Goal: Task Accomplishment & Management: Use online tool/utility

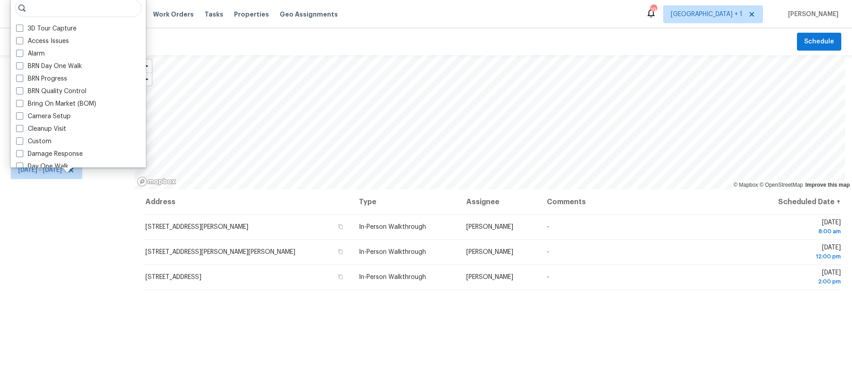
scroll to position [278, 0]
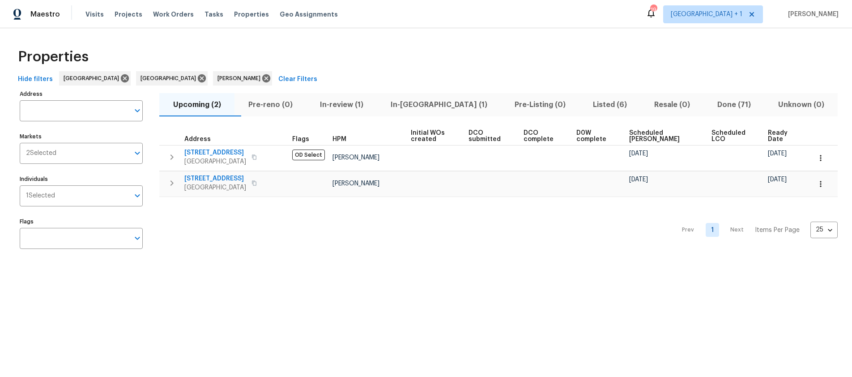
click at [433, 105] on span "In-reno (1)" at bounding box center [438, 104] width 113 height 13
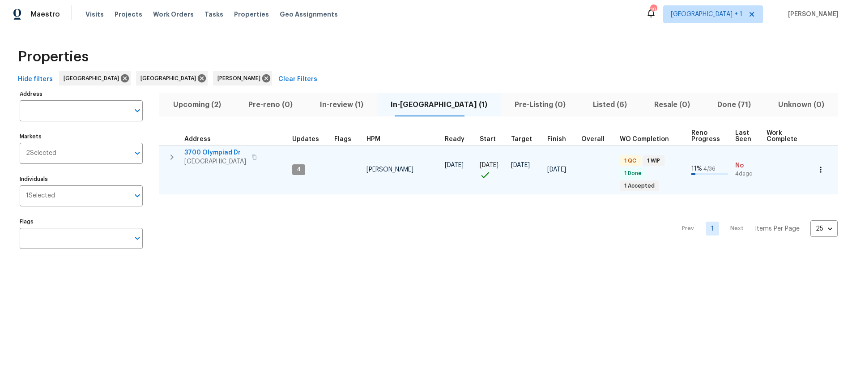
click at [221, 159] on span "[GEOGRAPHIC_DATA]" at bounding box center [215, 161] width 62 height 9
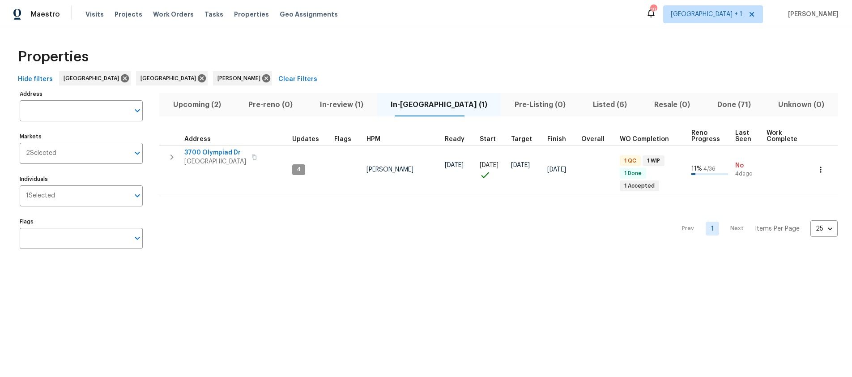
click at [352, 59] on div "Properties" at bounding box center [425, 57] width 823 height 29
click at [93, 13] on span "Visits" at bounding box center [94, 14] width 18 height 9
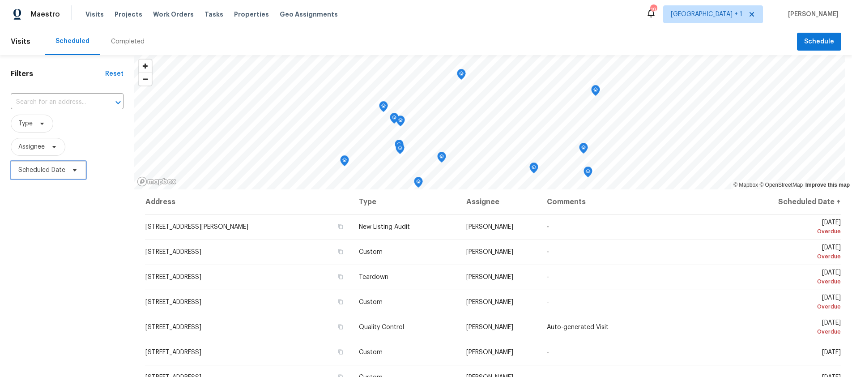
click at [45, 164] on span "Scheduled Date" at bounding box center [48, 170] width 75 height 18
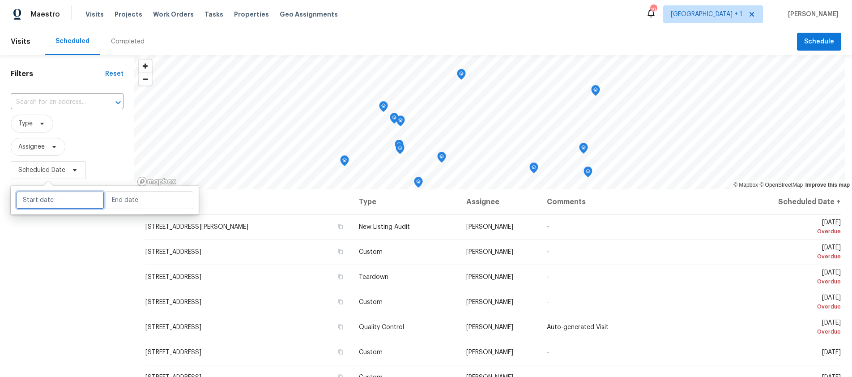
select select "9"
select select "2025"
select select "10"
select select "2025"
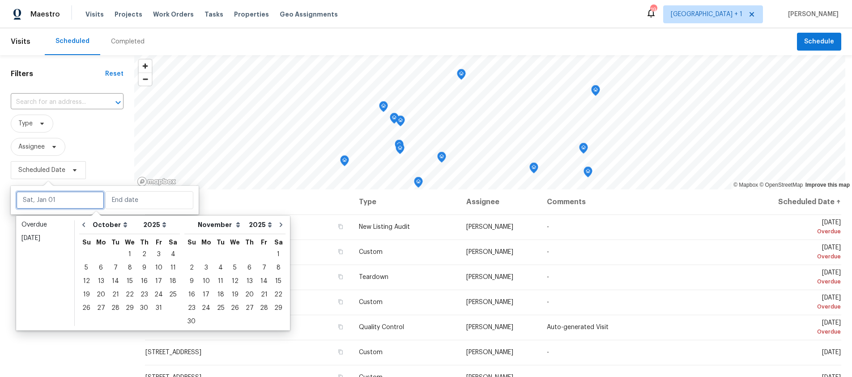
click at [56, 191] on input "text" at bounding box center [60, 200] width 88 height 18
type input "Mon, Oct 06"
click at [103, 269] on div "6" at bounding box center [101, 267] width 15 height 13
type input "Mon, Oct 06"
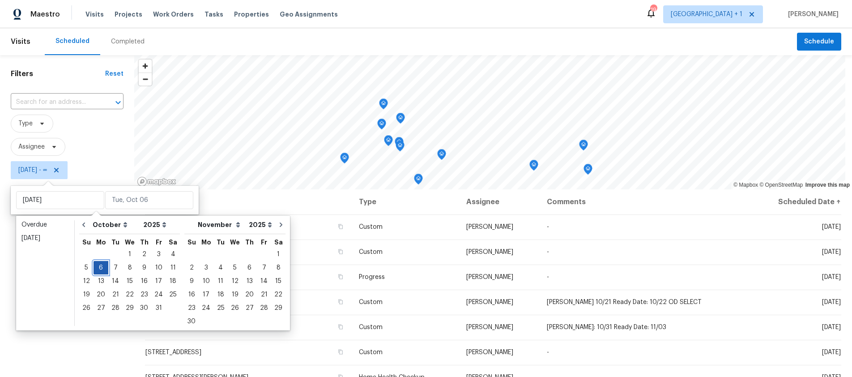
click at [103, 269] on div "6" at bounding box center [101, 267] width 15 height 13
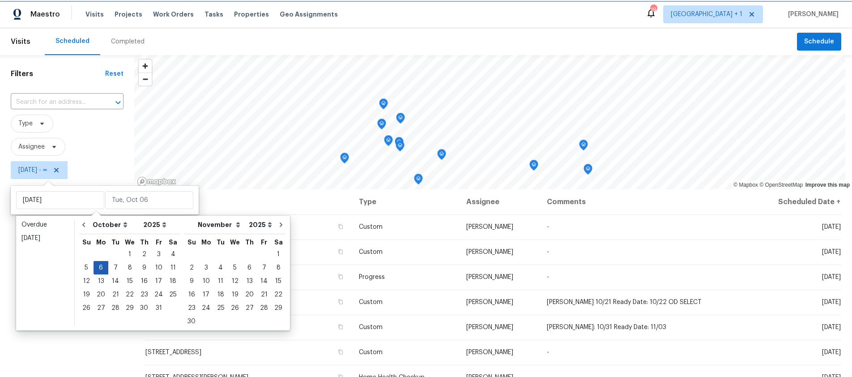
type input "Mon, Oct 06"
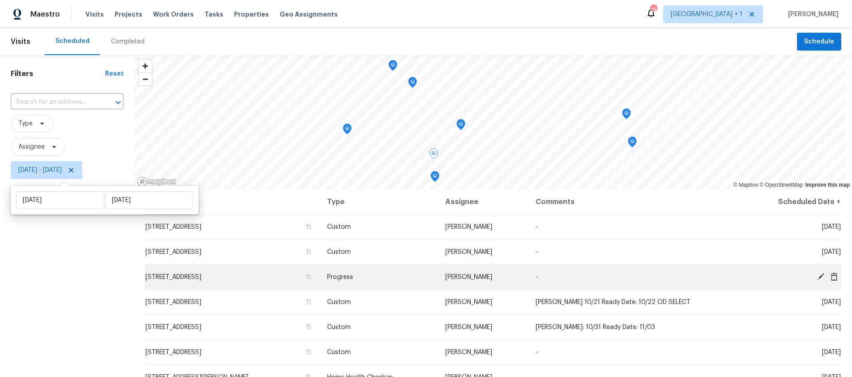
click at [816, 276] on icon at bounding box center [820, 276] width 8 height 8
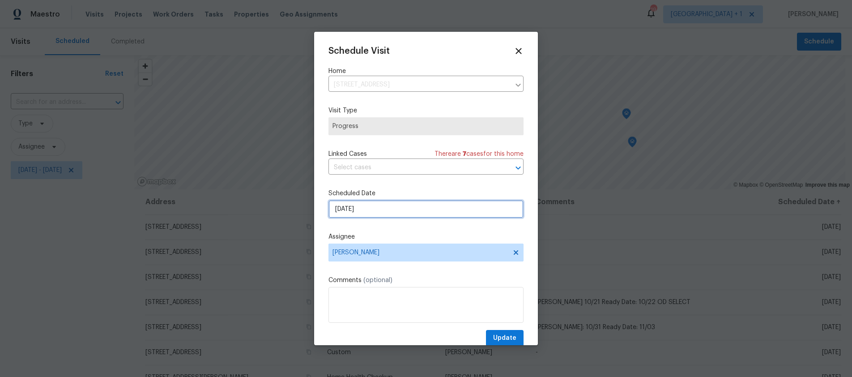
click at [414, 208] on input "10/6/2025" at bounding box center [425, 209] width 195 height 18
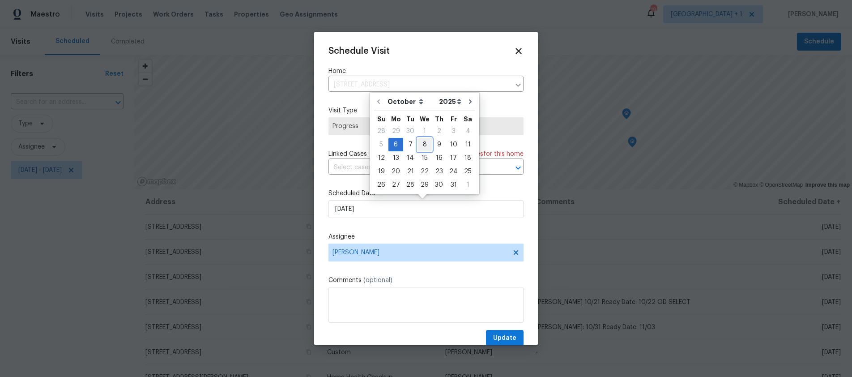
click at [418, 144] on div "8" at bounding box center [424, 144] width 14 height 13
type input "10/8/2025"
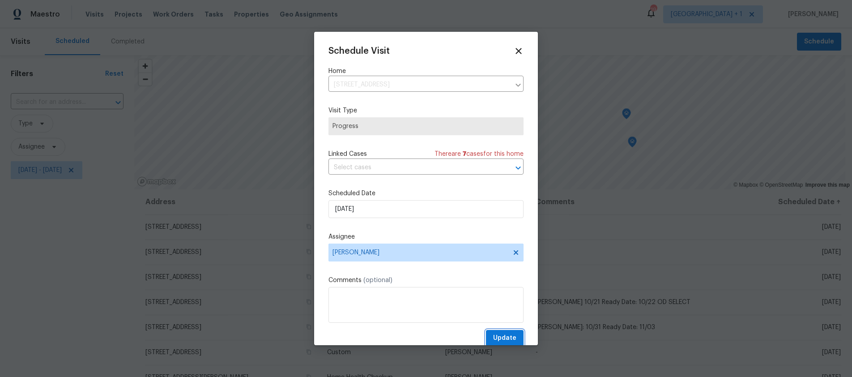
click at [497, 332] on button "Update" at bounding box center [505, 338] width 38 height 17
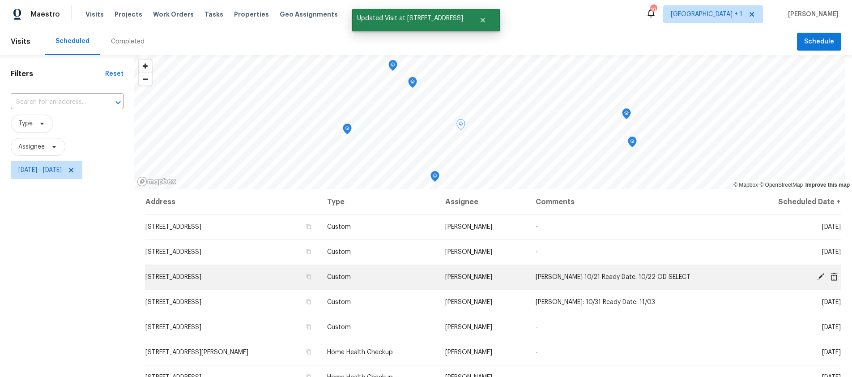
click at [816, 277] on icon at bounding box center [820, 276] width 8 height 8
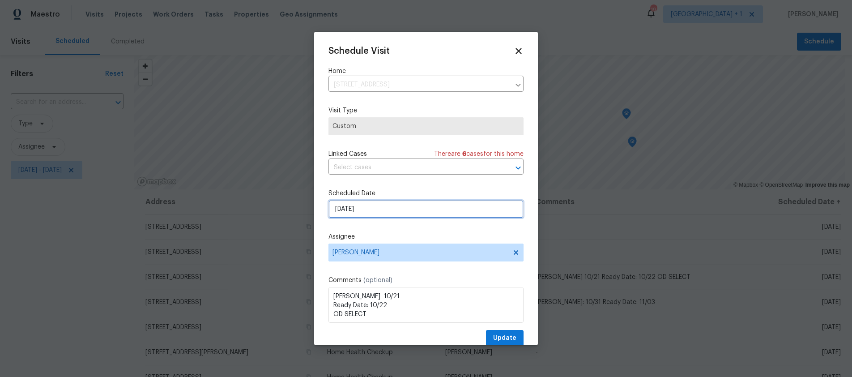
click at [385, 210] on input "10/6/2025" at bounding box center [425, 209] width 195 height 18
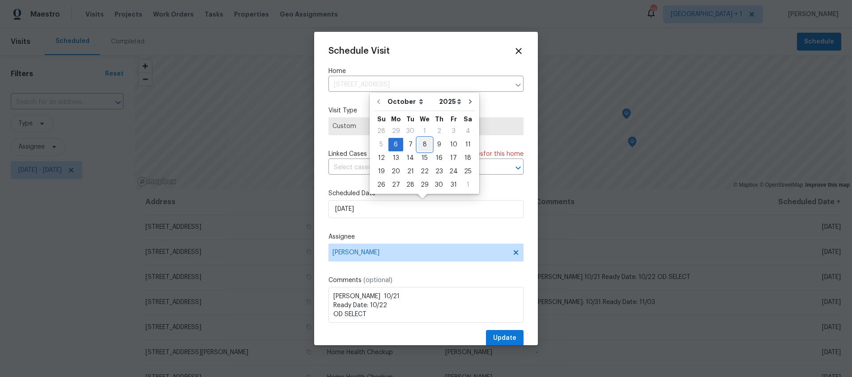
click at [425, 145] on div "8" at bounding box center [424, 144] width 14 height 13
type input "10/8/2025"
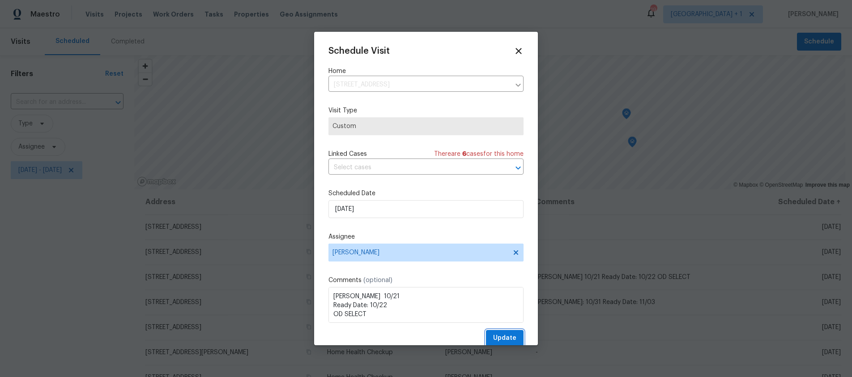
click at [502, 337] on span "Update" at bounding box center [504, 337] width 23 height 11
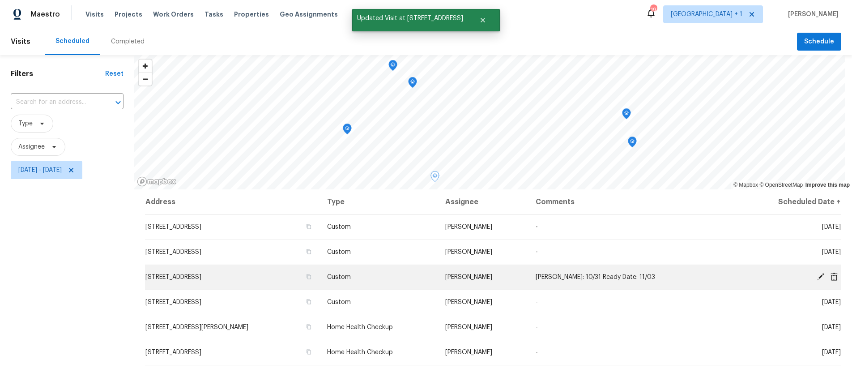
click at [817, 274] on icon at bounding box center [820, 276] width 7 height 7
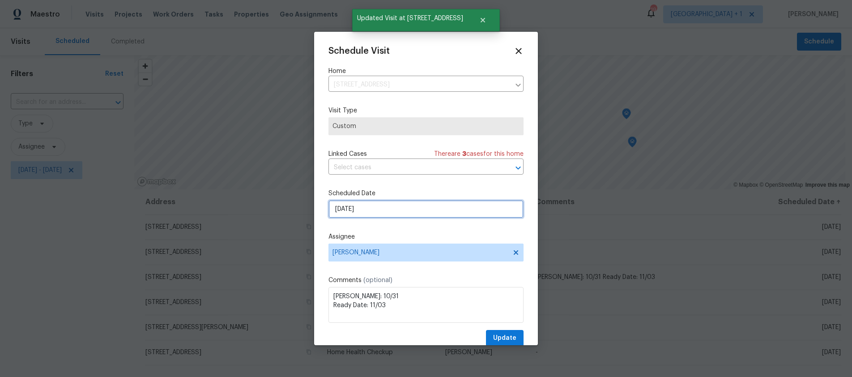
click at [382, 203] on input "10/6/2025" at bounding box center [425, 209] width 195 height 18
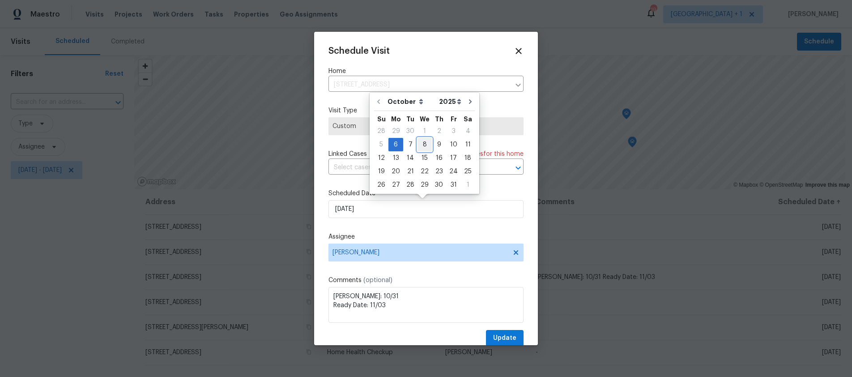
click at [426, 146] on div "8" at bounding box center [424, 144] width 14 height 13
type input "10/8/2025"
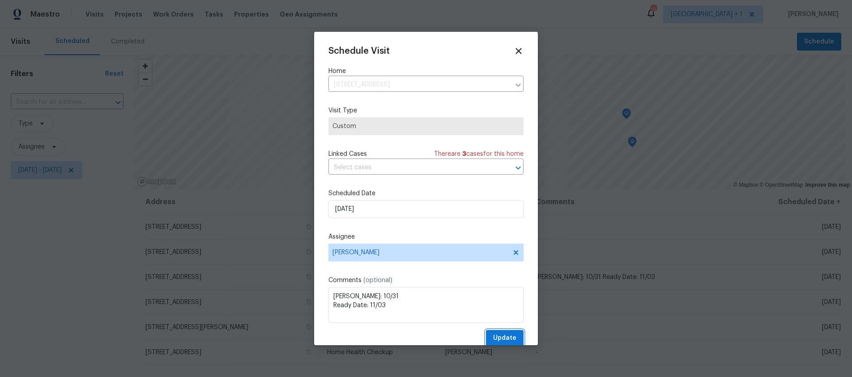
click at [508, 338] on span "Update" at bounding box center [504, 337] width 23 height 11
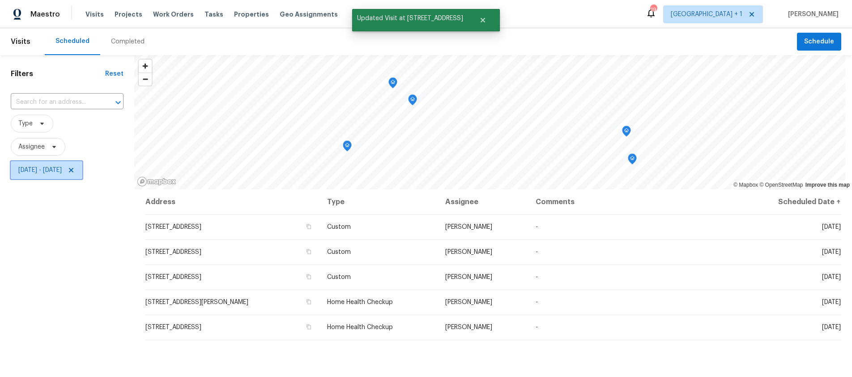
click at [52, 169] on span "Mon, Oct 06 - Mon, Oct 06" at bounding box center [39, 170] width 43 height 9
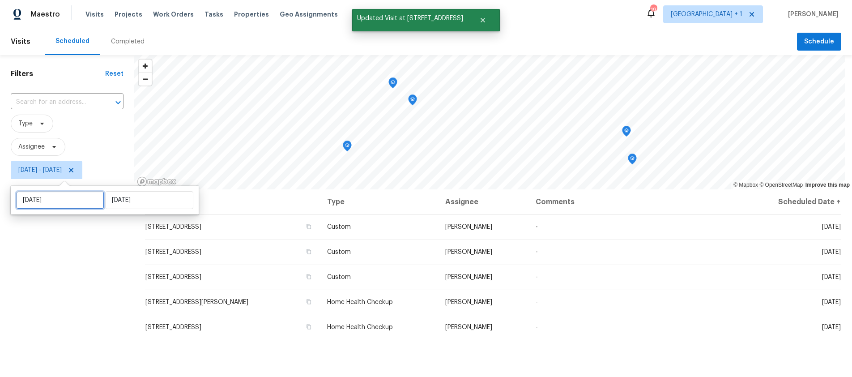
select select "9"
select select "2025"
select select "10"
select select "2025"
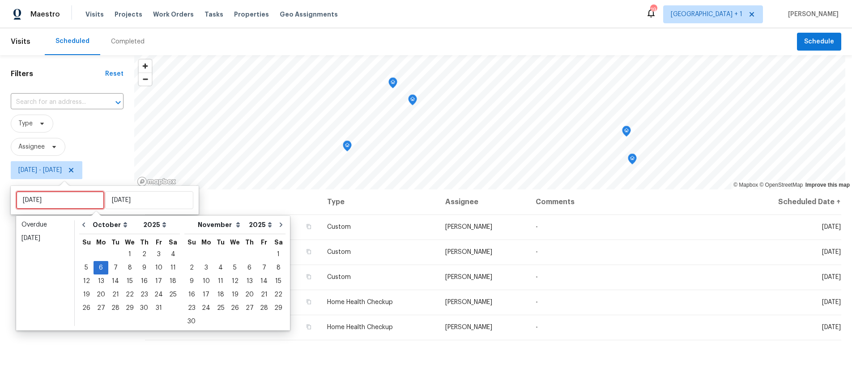
click at [64, 201] on input "Mon, Oct 06" at bounding box center [60, 200] width 88 height 18
type input "Tue, Oct 07"
type input "Mon, Oct 06"
click at [147, 203] on input "Mon, Oct 06" at bounding box center [149, 200] width 88 height 18
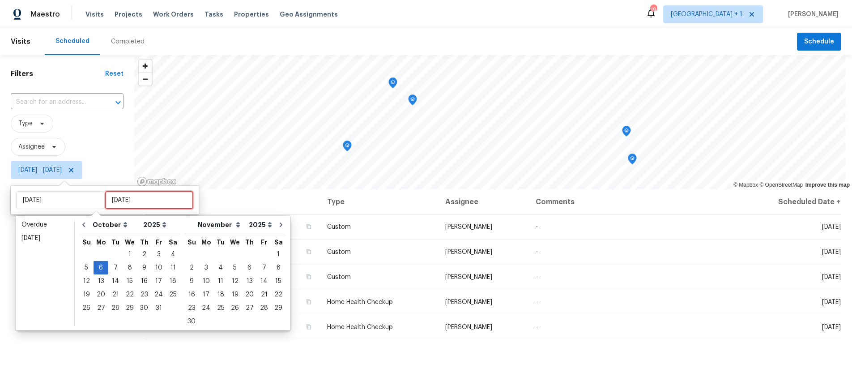
click at [150, 202] on input "Mon, Oct 06" at bounding box center [149, 200] width 88 height 18
type input "Wed, Oct 01"
type input "Mon, Oct 06"
click at [126, 265] on div "8" at bounding box center [130, 267] width 14 height 13
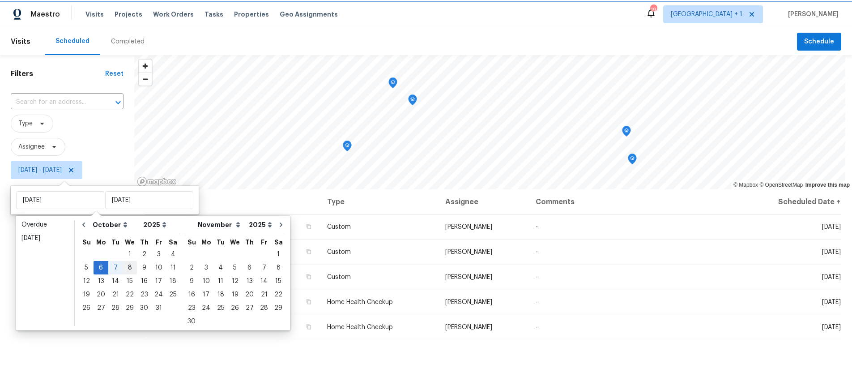
type input "Wed, Oct 08"
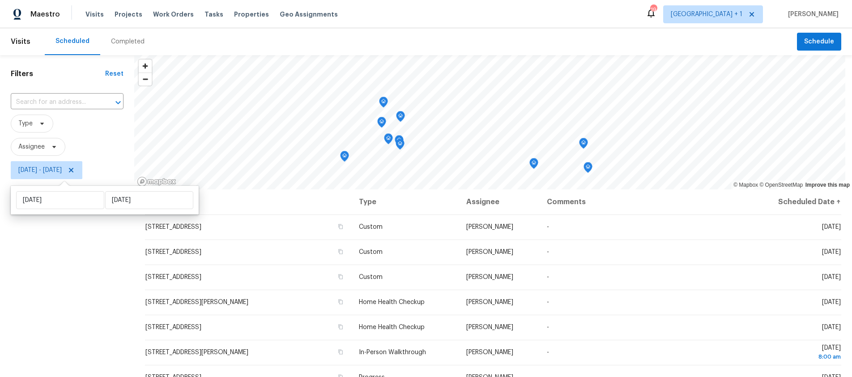
click at [48, 284] on div "Filters Reset ​ Type Assignee Mon, Oct 06 - Wed, Oct 08" at bounding box center [67, 273] width 134 height 436
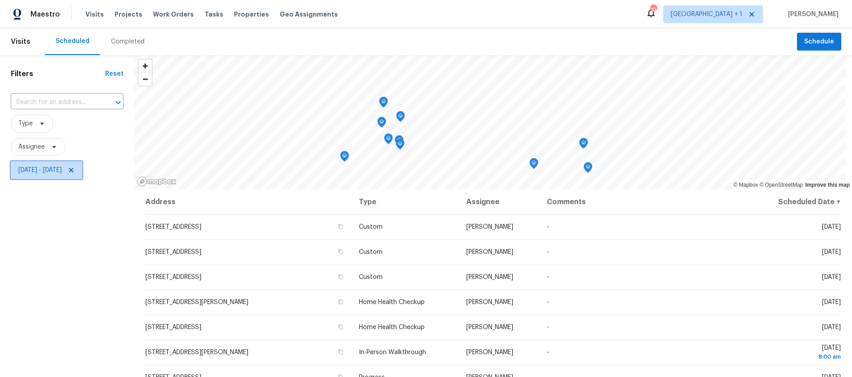
click at [53, 173] on span "Mon, Oct 06 - Wed, Oct 08" at bounding box center [39, 170] width 43 height 9
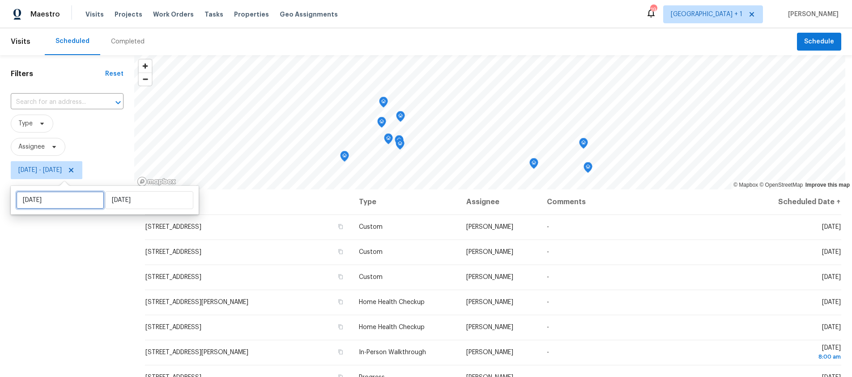
click at [74, 198] on input "Mon, Oct 06" at bounding box center [60, 200] width 88 height 18
select select "9"
select select "2025"
select select "10"
select select "2025"
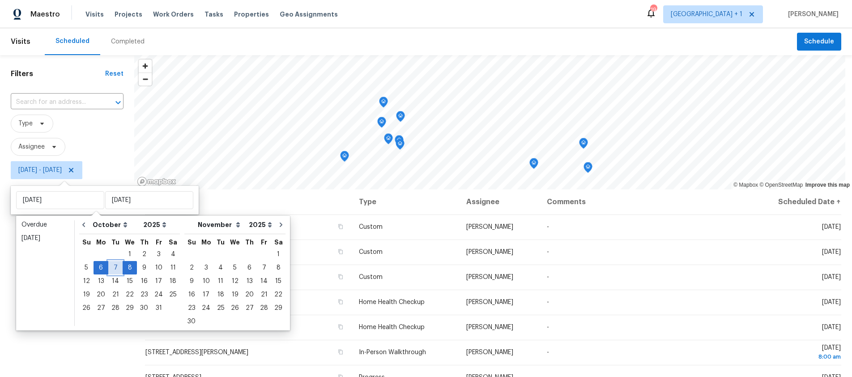
click at [109, 269] on div "7" at bounding box center [115, 267] width 14 height 13
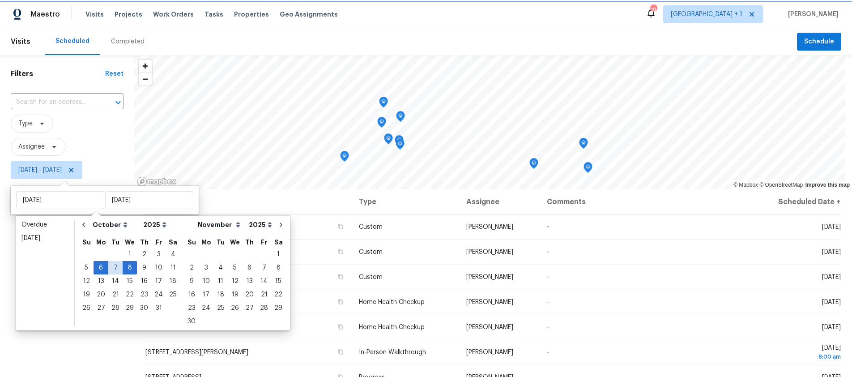
type input "Tue, Oct 07"
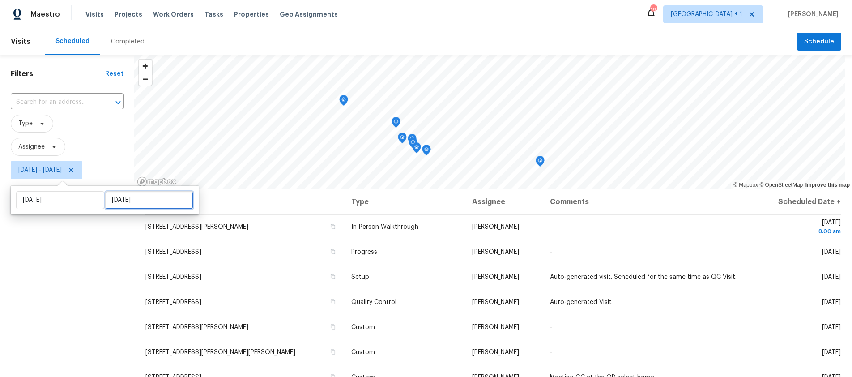
click at [140, 200] on input "Wed, Oct 08" at bounding box center [149, 200] width 88 height 18
select select "9"
select select "2025"
select select "10"
select select "2025"
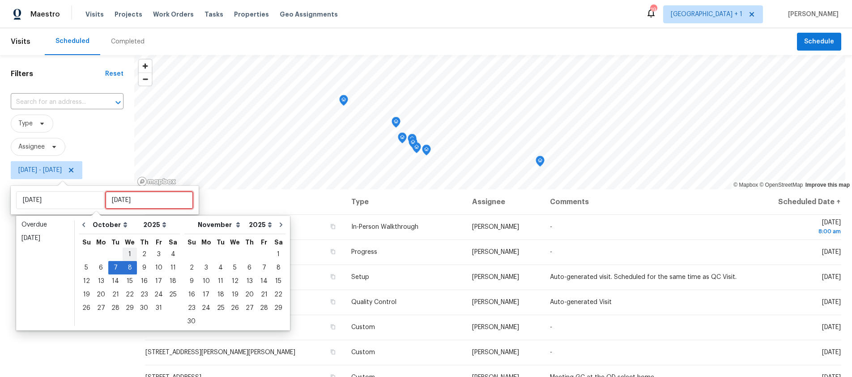
type input "Wed, Oct 01"
type input "Tue, Oct 07"
click at [115, 264] on div "7" at bounding box center [115, 267] width 14 height 13
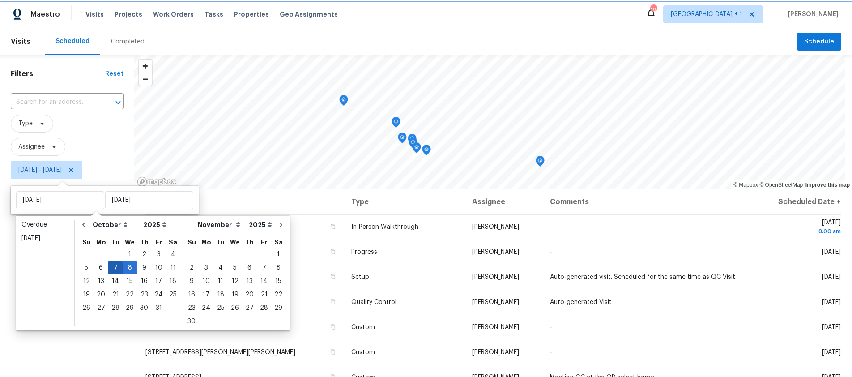
type input "Tue, Oct 07"
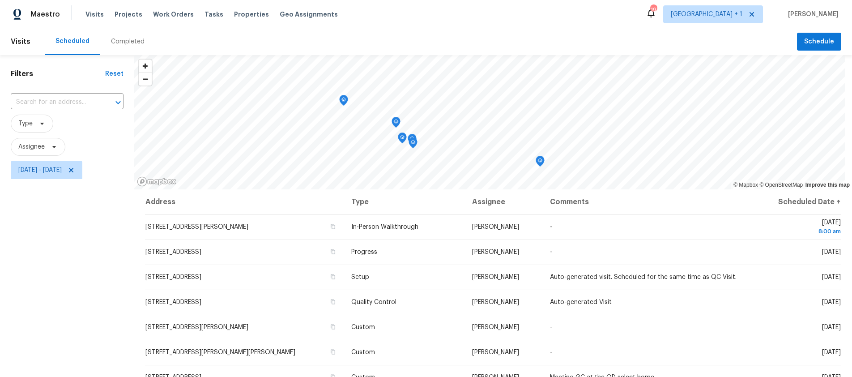
click at [73, 272] on div "Filters Reset ​ Type Assignee Tue, Oct 07 - Tue, Oct 07" at bounding box center [67, 273] width 134 height 436
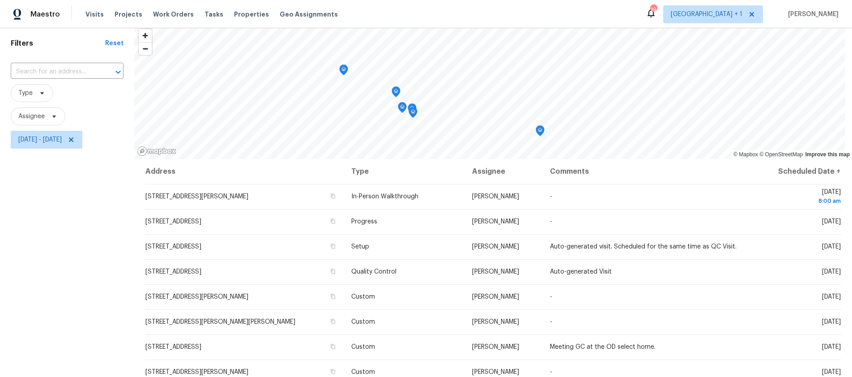
scroll to position [24, 0]
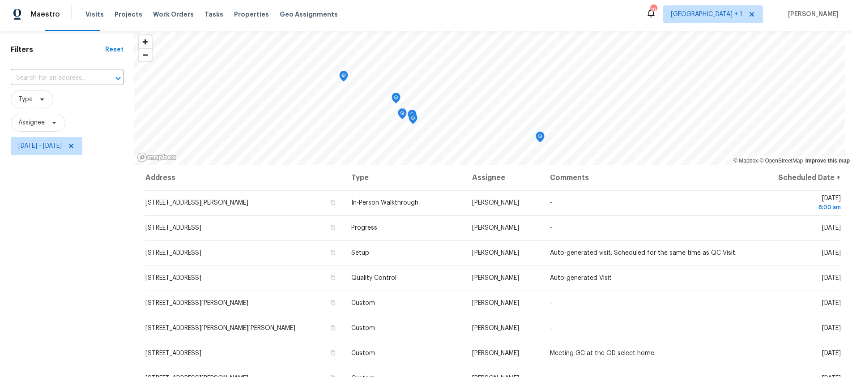
click at [61, 237] on div "Filters Reset ​ Type Assignee Tue, Oct 07 - Tue, Oct 07" at bounding box center [67, 249] width 134 height 436
click at [46, 224] on div "Filters Reset ​ Type Assignee Tue, Oct 07 - Tue, Oct 07" at bounding box center [67, 249] width 134 height 436
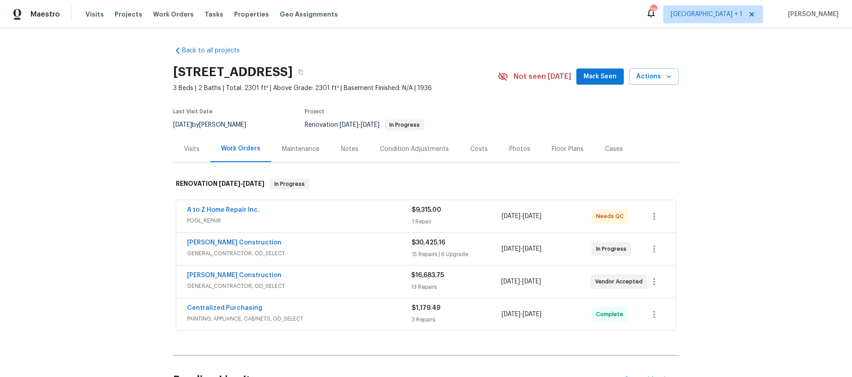
click at [295, 213] on div "A to Z Home Repair Inc." at bounding box center [299, 210] width 225 height 11
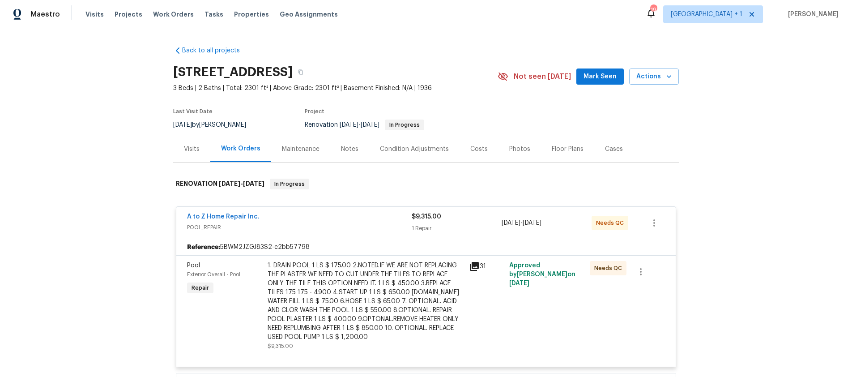
click at [351, 148] on div "Notes" at bounding box center [349, 149] width 17 height 9
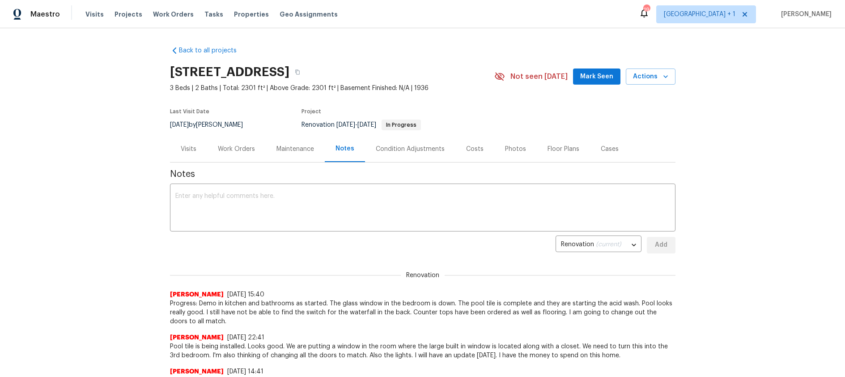
click at [234, 149] on div "Work Orders" at bounding box center [236, 149] width 37 height 9
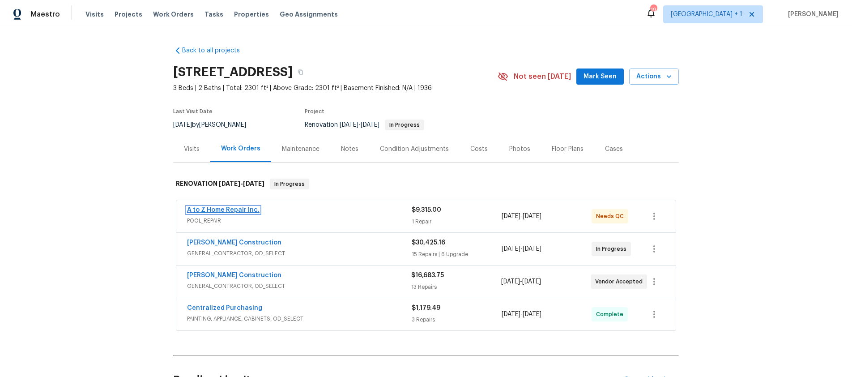
click at [230, 208] on link "A to Z Home Repair Inc." at bounding box center [223, 210] width 72 height 6
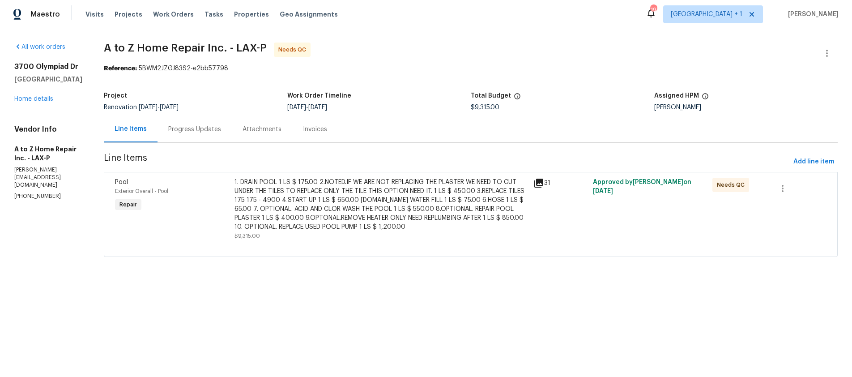
click at [181, 128] on div "Progress Updates" at bounding box center [194, 129] width 53 height 9
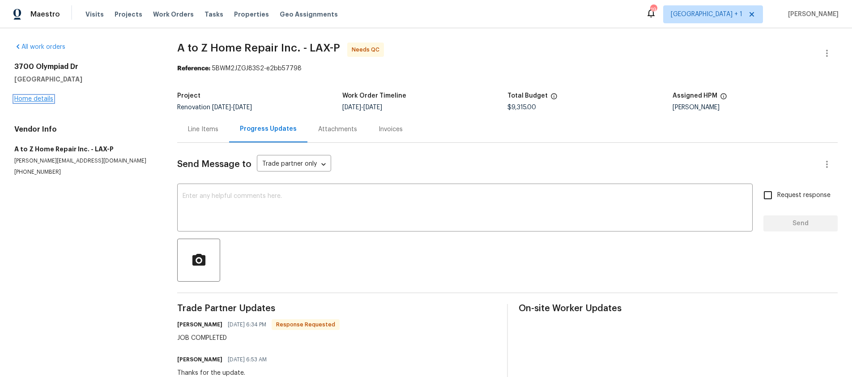
click at [34, 99] on link "Home details" at bounding box center [33, 99] width 39 height 6
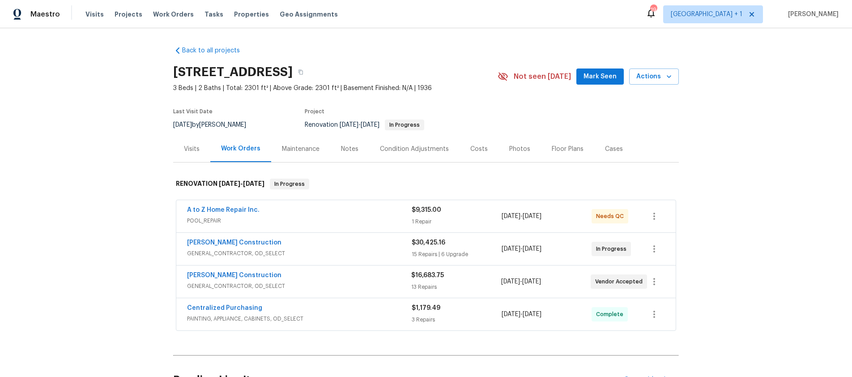
click at [355, 213] on div "A to Z Home Repair Inc." at bounding box center [299, 210] width 225 height 11
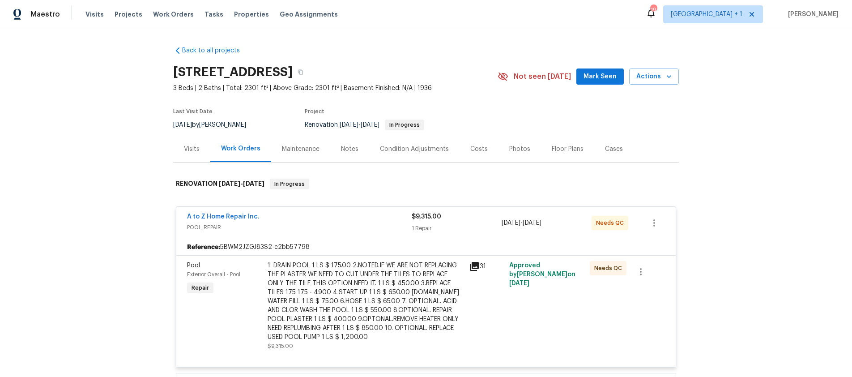
click at [727, 231] on div "Back to all projects [STREET_ADDRESS] 3 Beds | 2 Baths | Total: 2301 ft² | Abov…" at bounding box center [426, 202] width 852 height 349
click at [722, 236] on div "Back to all projects [STREET_ADDRESS] 3 Beds | 2 Baths | Total: 2301 ft² | Abov…" at bounding box center [426, 202] width 852 height 349
click at [720, 238] on div "Back to all projects [STREET_ADDRESS] 3 Beds | 2 Baths | Total: 2301 ft² | Abov…" at bounding box center [426, 202] width 852 height 349
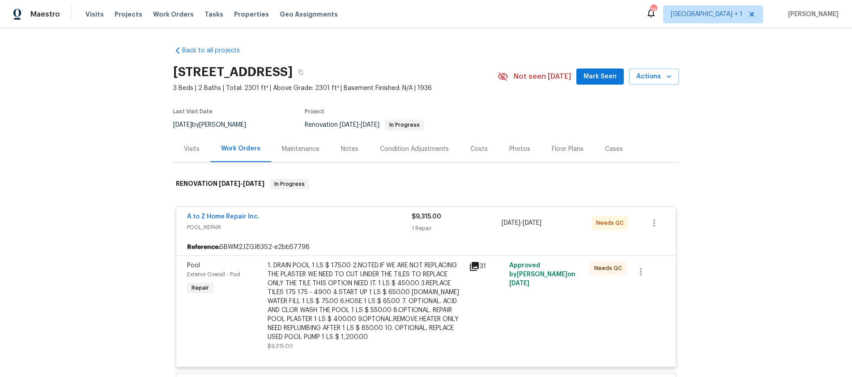
click at [718, 194] on div "Back to all projects [STREET_ADDRESS] 3 Beds | 2 Baths | Total: 2301 ft² | Abov…" at bounding box center [426, 202] width 852 height 349
click at [335, 223] on span "POOL_REPAIR" at bounding box center [299, 227] width 225 height 9
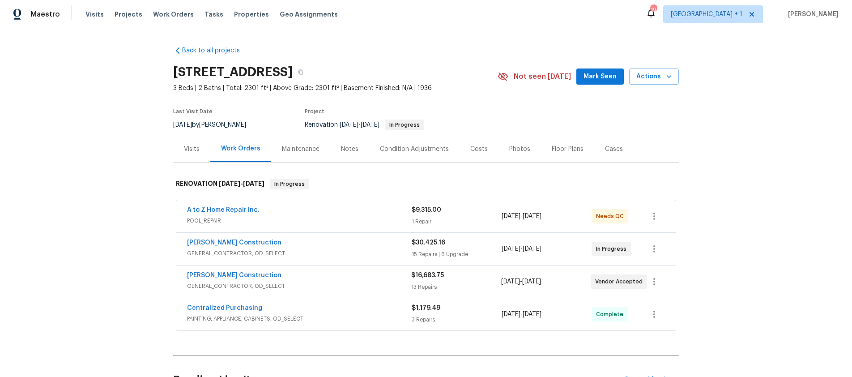
click at [335, 222] on span "POOL_REPAIR" at bounding box center [299, 220] width 225 height 9
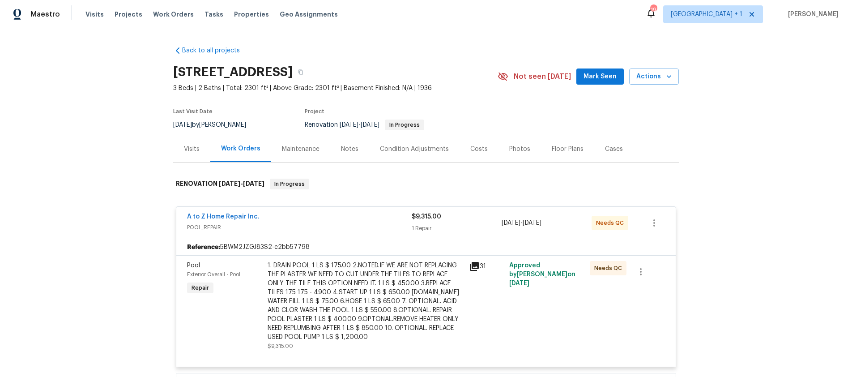
click at [351, 287] on div "1. DRAIN POOL 1 LS $ 175.00 2.NOTED.IF WE ARE NOT REPLACING THE PLASTER WE NEED…" at bounding box center [366, 301] width 196 height 81
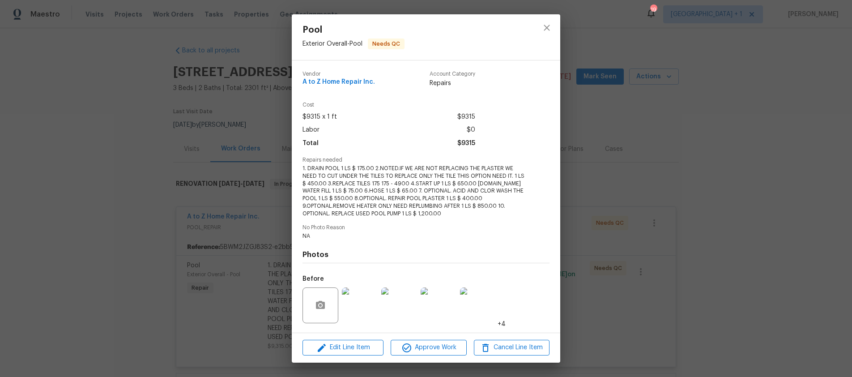
scroll to position [2, 0]
click at [432, 349] on span "Approve Work" at bounding box center [428, 347] width 70 height 11
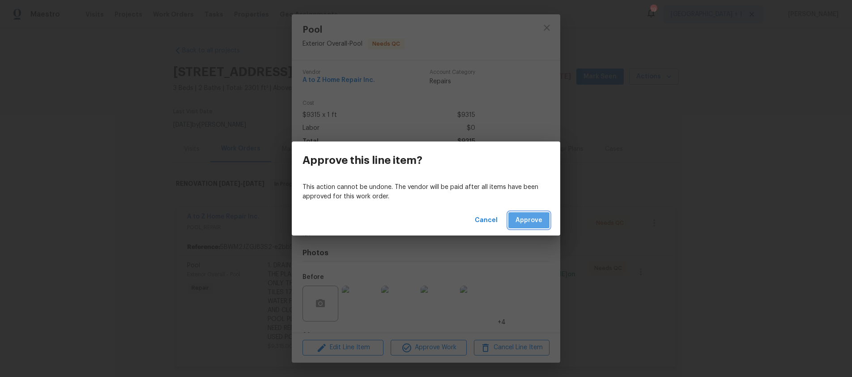
click at [531, 217] on span "Approve" at bounding box center [528, 220] width 27 height 11
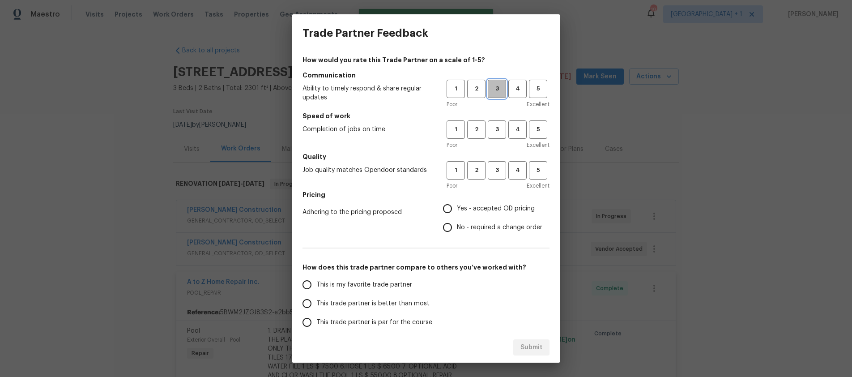
drag, startPoint x: 489, startPoint y: 87, endPoint x: 493, endPoint y: 123, distance: 36.0
click at [489, 87] on span "3" at bounding box center [497, 89] width 17 height 10
drag, startPoint x: 493, startPoint y: 124, endPoint x: 490, endPoint y: 146, distance: 22.1
click at [493, 124] on span "3" at bounding box center [497, 129] width 17 height 10
click at [490, 169] on span "3" at bounding box center [497, 170] width 17 height 10
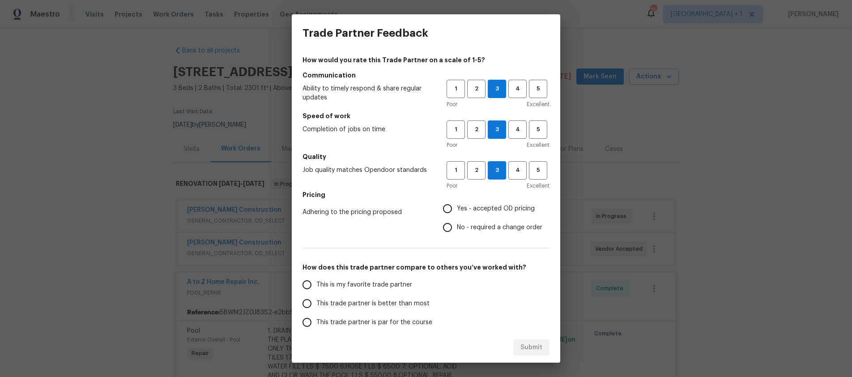
click at [442, 210] on input "Yes - accepted OD pricing" at bounding box center [447, 208] width 19 height 19
radio input "true"
click at [318, 307] on span "This trade partner is better than most" at bounding box center [372, 303] width 113 height 9
click at [316, 307] on input "This trade partner is better than most" at bounding box center [307, 303] width 19 height 19
click at [522, 349] on span "Submit" at bounding box center [531, 347] width 22 height 11
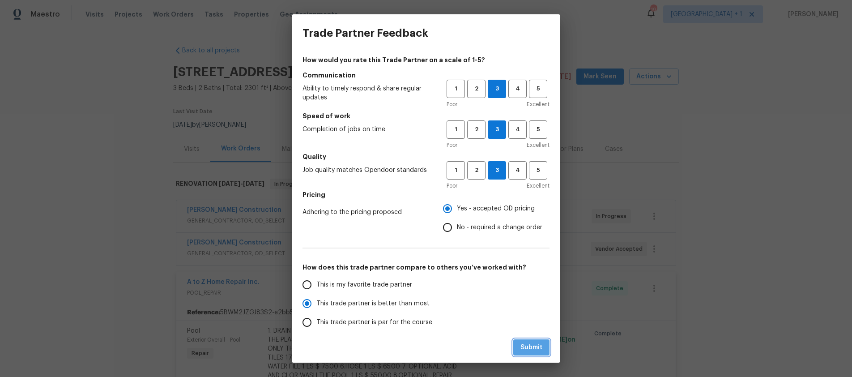
radio input "true"
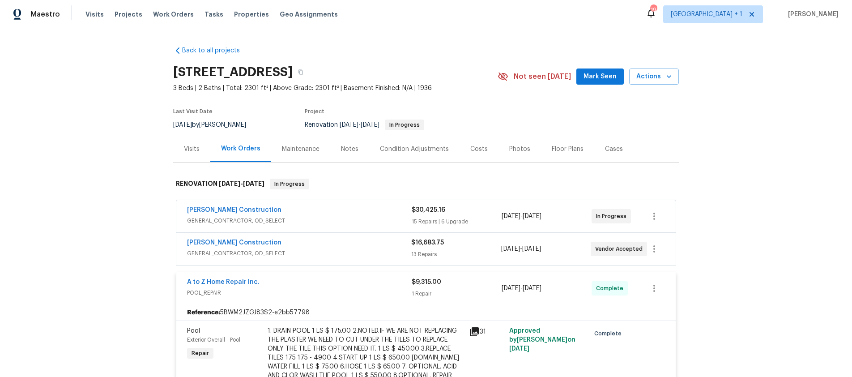
click at [773, 295] on div "Back to all projects [STREET_ADDRESS] 3 Beds | 2 Baths | Total: 2301 ft² | Abov…" at bounding box center [426, 202] width 852 height 349
